Goal: Task Accomplishment & Management: Manage account settings

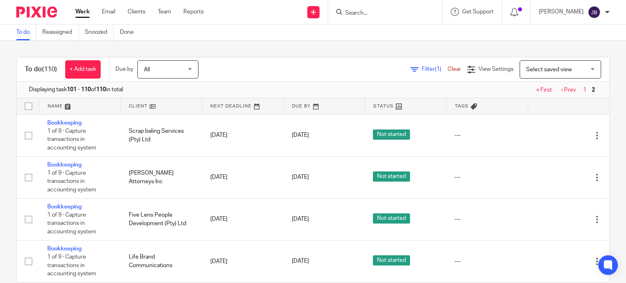
scroll to position [220, 0]
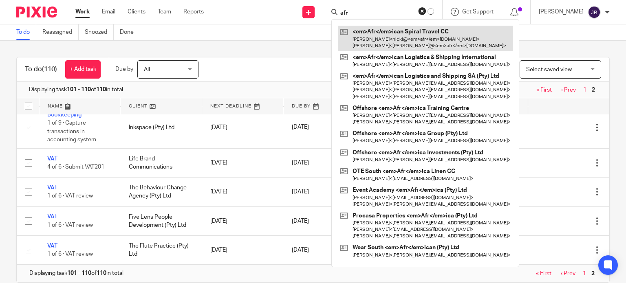
type input "afr"
click at [407, 38] on link at bounding box center [425, 38] width 175 height 25
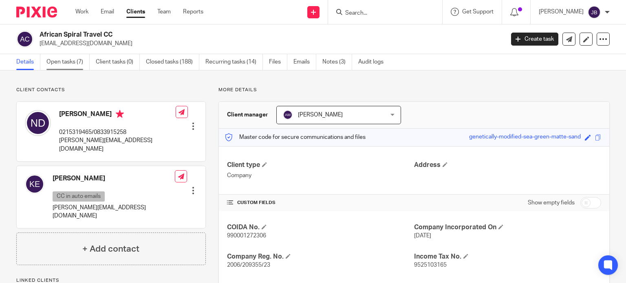
click at [68, 64] on link "Open tasks (7)" at bounding box center [67, 62] width 43 height 16
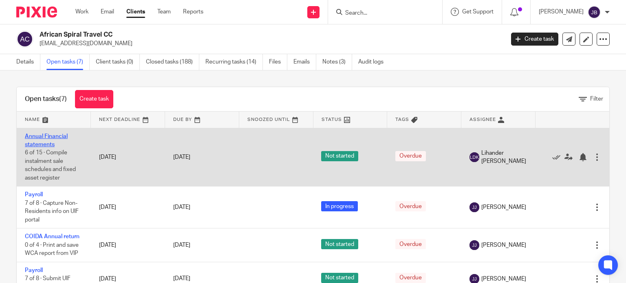
click at [48, 141] on link "Annual Financial statements" at bounding box center [46, 141] width 43 height 14
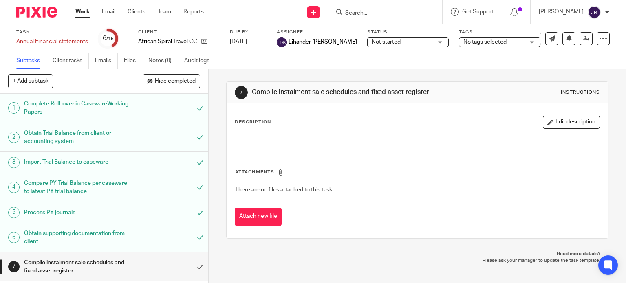
scroll to position [122, 0]
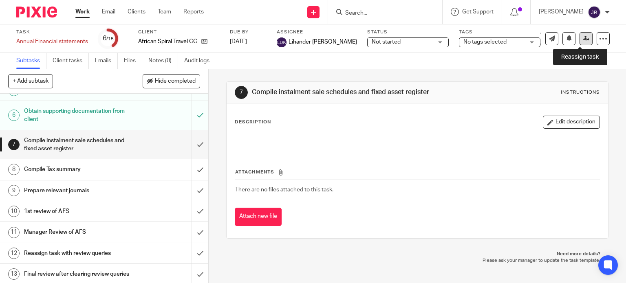
click at [583, 40] on icon at bounding box center [586, 38] width 6 height 6
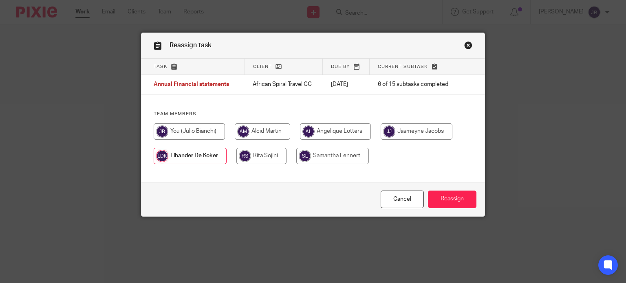
click at [261, 135] on input "radio" at bounding box center [262, 131] width 55 height 16
radio input "true"
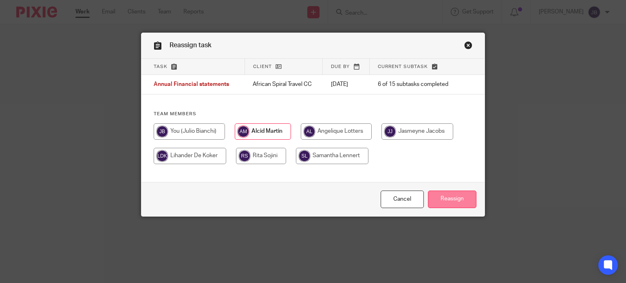
click at [445, 198] on input "Reassign" at bounding box center [452, 200] width 48 height 18
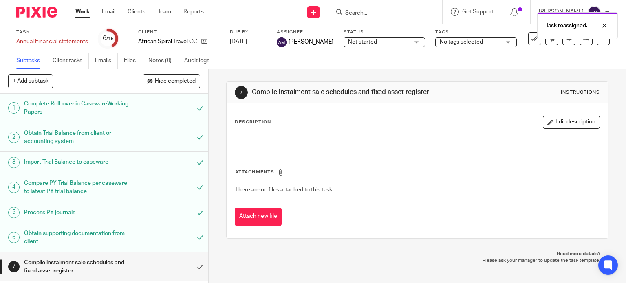
click at [86, 14] on link "Work" at bounding box center [82, 12] width 14 height 8
